Goal: Find specific page/section: Find specific page/section

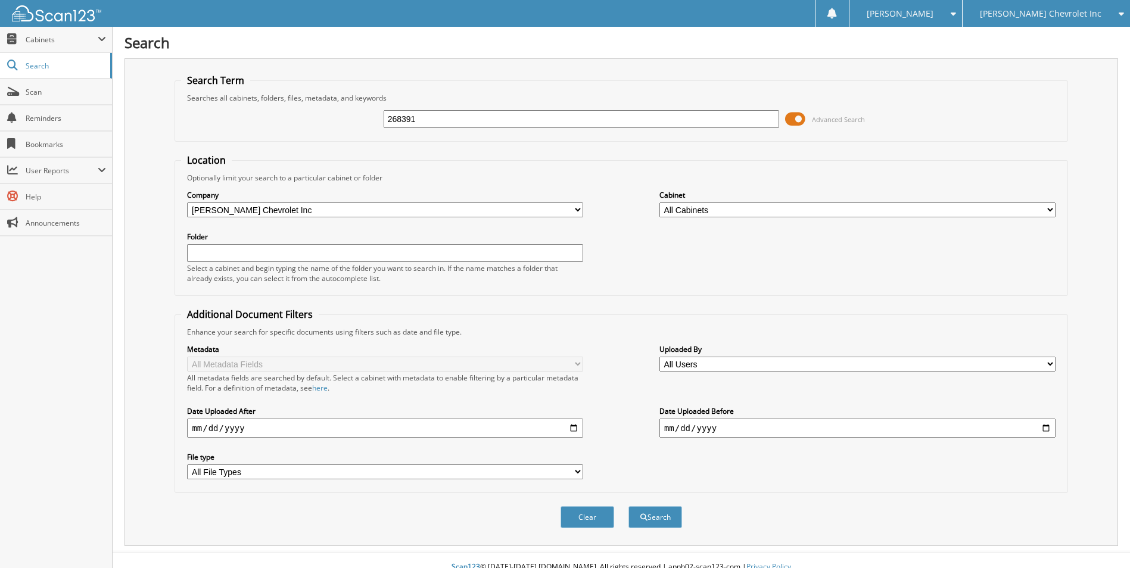
type input "268391"
click at [628, 506] on button "Search" at bounding box center [655, 517] width 54 height 22
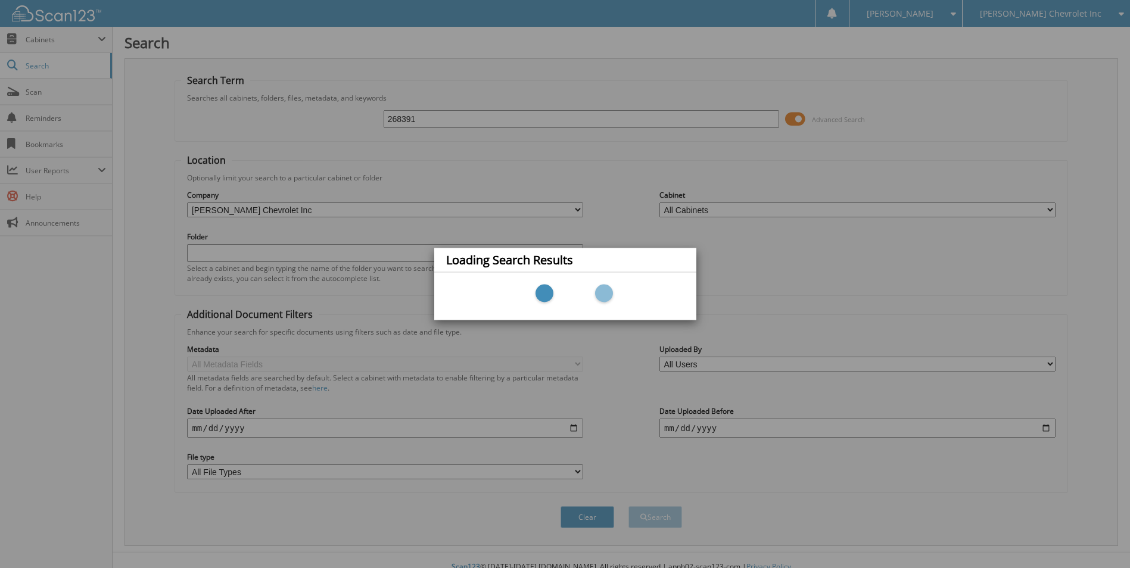
click at [796, 114] on div "Loading Search Results" at bounding box center [565, 284] width 1130 height 568
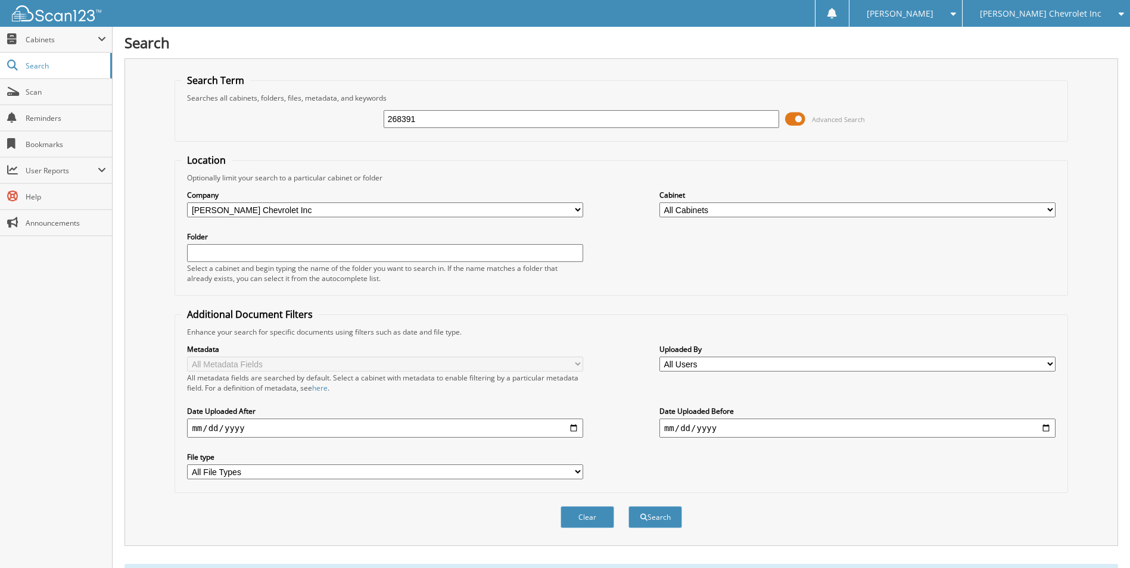
click at [798, 121] on span at bounding box center [795, 119] width 20 height 18
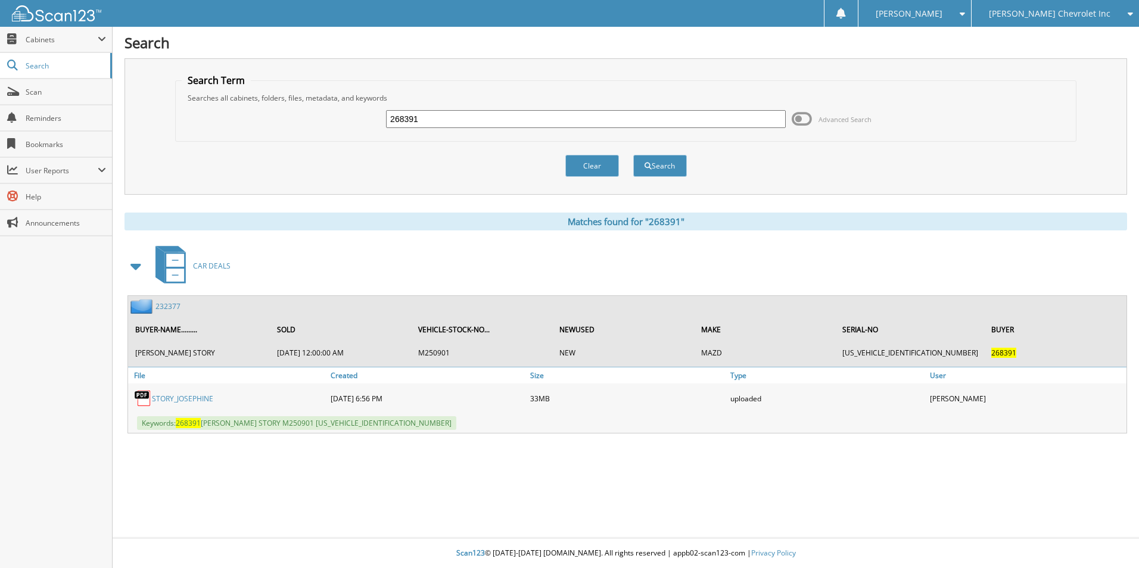
click at [167, 308] on link "232377" at bounding box center [167, 306] width 25 height 10
